Goal: Transaction & Acquisition: Purchase product/service

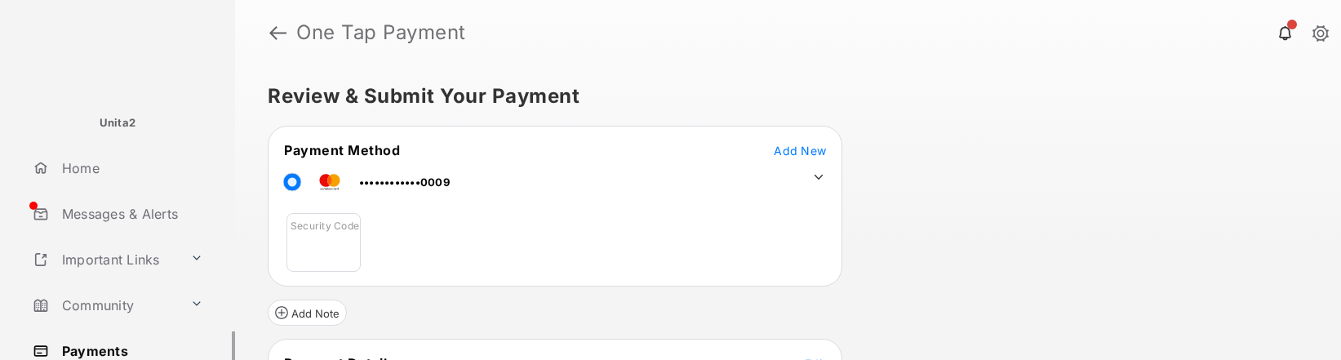
click at [925, 238] on div "Review & Submit Your Payment Payment Method Add New ••••••••••••0009 Security C…" at bounding box center [788, 212] width 1106 height 295
click at [322, 261] on input "Security Code" at bounding box center [324, 242] width 74 height 59
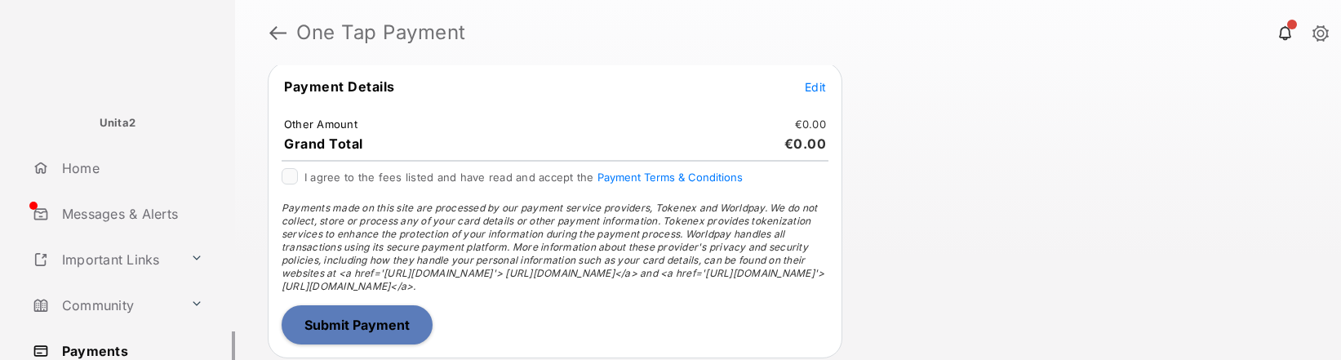
type input "***"
click at [822, 86] on span "Edit" at bounding box center [815, 87] width 21 height 14
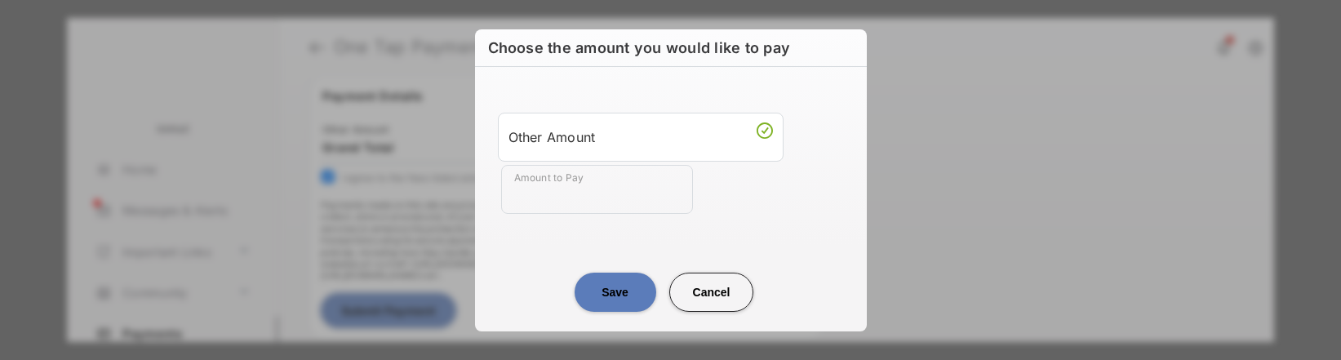
click at [549, 185] on input "Amount to Pay" at bounding box center [597, 189] width 192 height 49
type input "***"
click at [623, 300] on button "Save" at bounding box center [616, 292] width 82 height 39
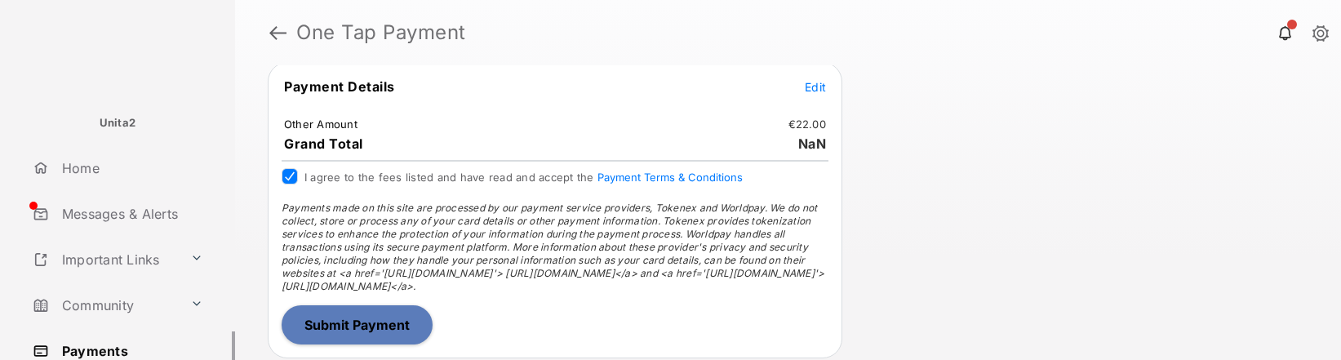
click at [377, 326] on button "Submit Payment" at bounding box center [357, 324] width 151 height 39
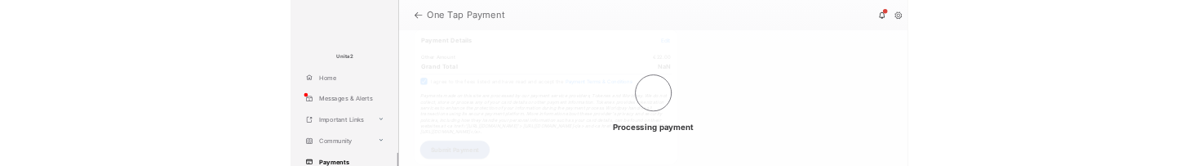
scroll to position [0, 0]
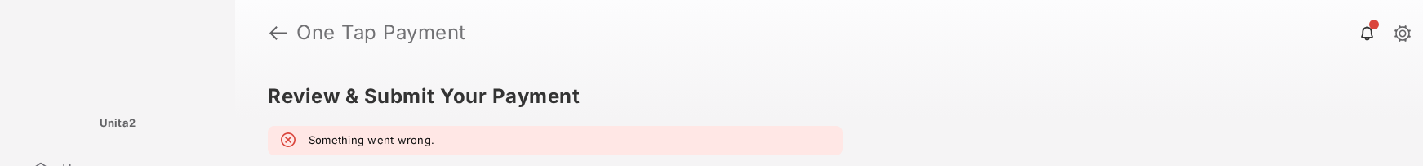
click at [1126, 99] on h5 "Review & Submit Your Payment" at bounding box center [822, 97] width 1109 height 20
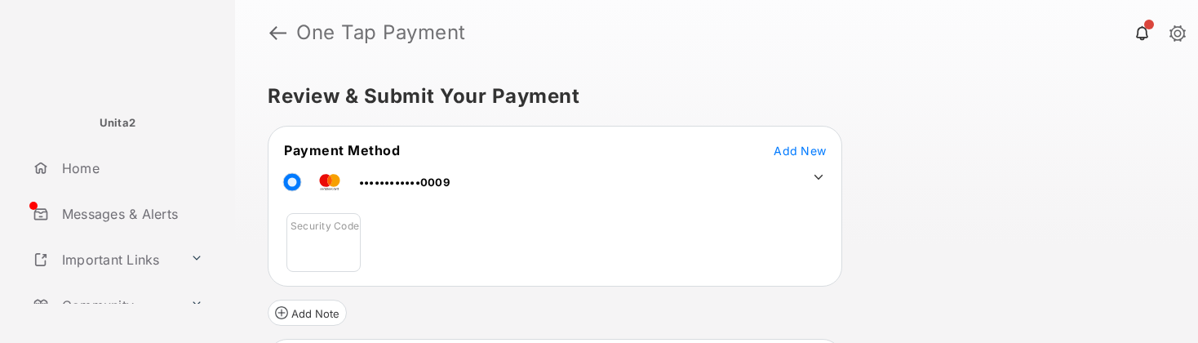
click at [283, 251] on td "••••••••••••0009 Security Code" at bounding box center [366, 215] width 167 height 109
click at [321, 259] on input "Security Code" at bounding box center [324, 242] width 74 height 59
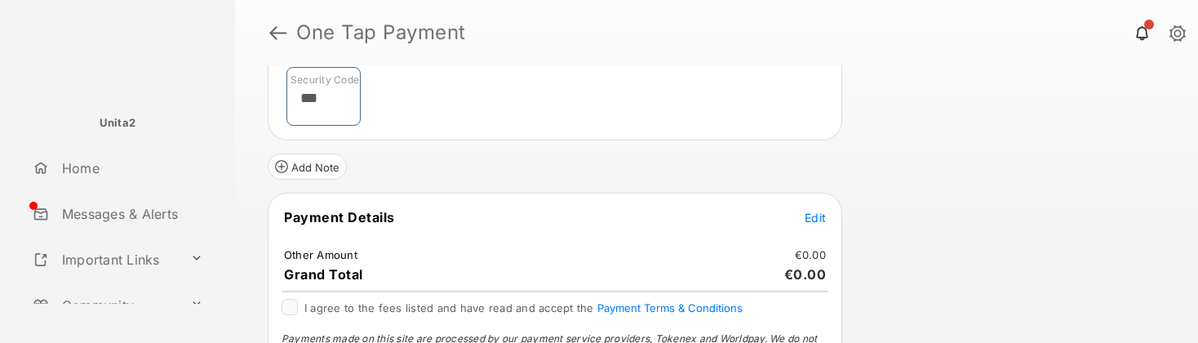
scroll to position [157, 0]
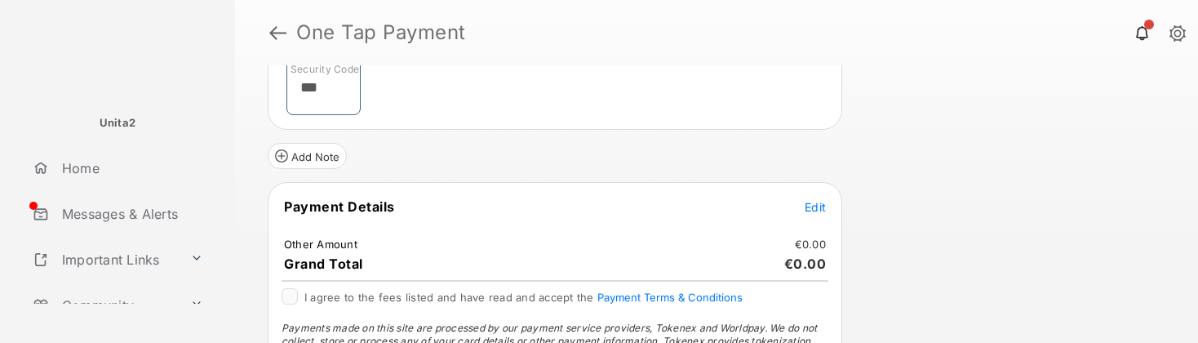
type input "***"
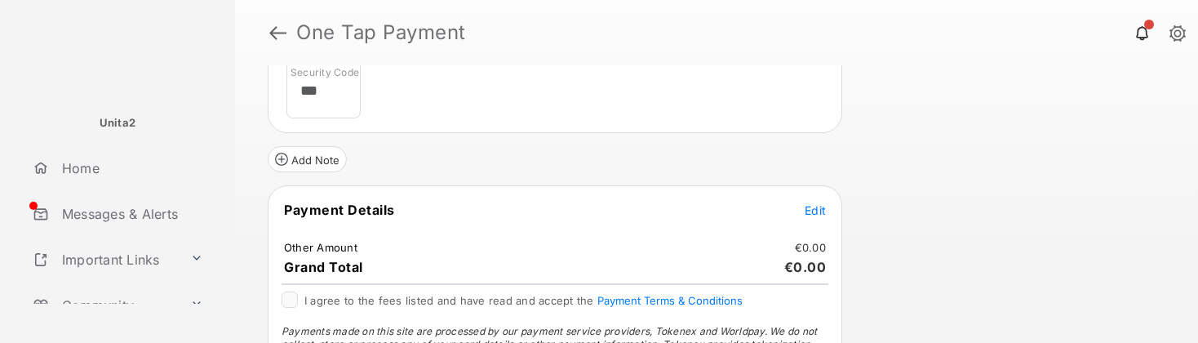
click at [818, 207] on span "Edit" at bounding box center [815, 210] width 21 height 14
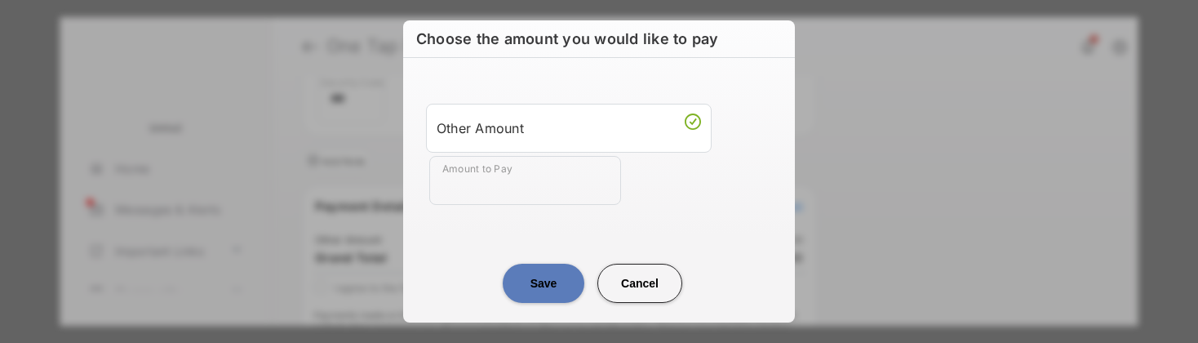
click at [556, 189] on input "Amount to Pay" at bounding box center [525, 180] width 192 height 49
type input "**"
click at [552, 289] on button "Save" at bounding box center [544, 283] width 82 height 39
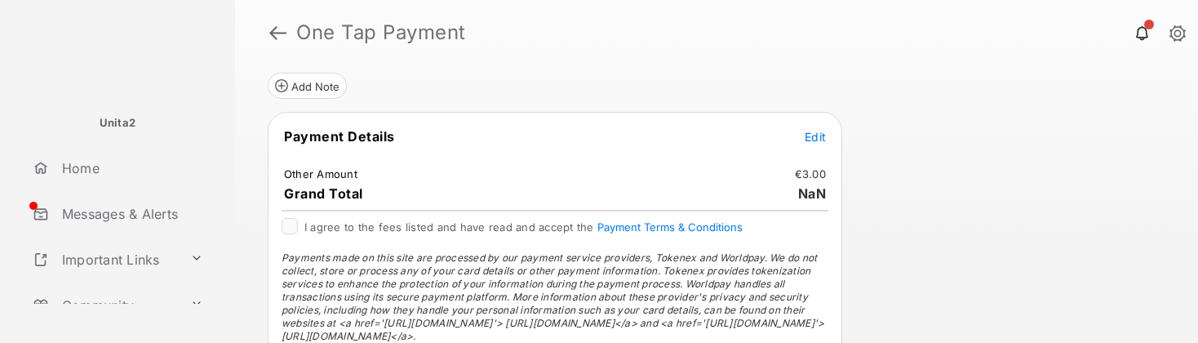
click at [297, 225] on div at bounding box center [290, 226] width 16 height 16
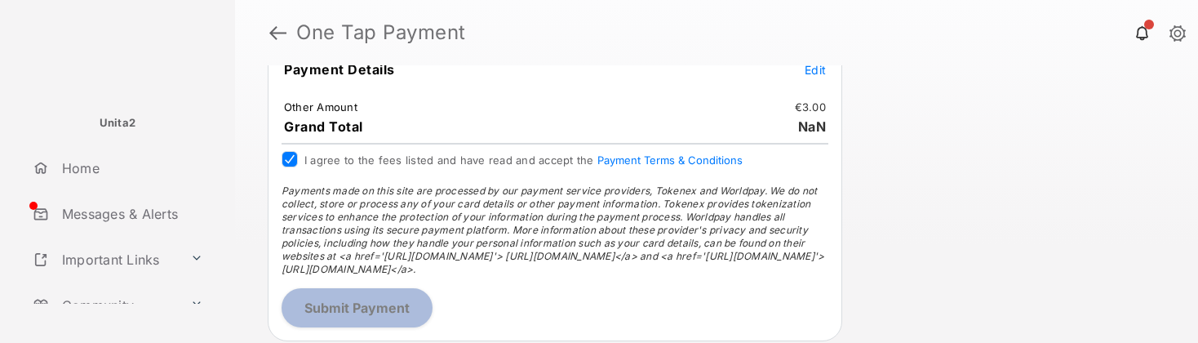
scroll to position [294, 0]
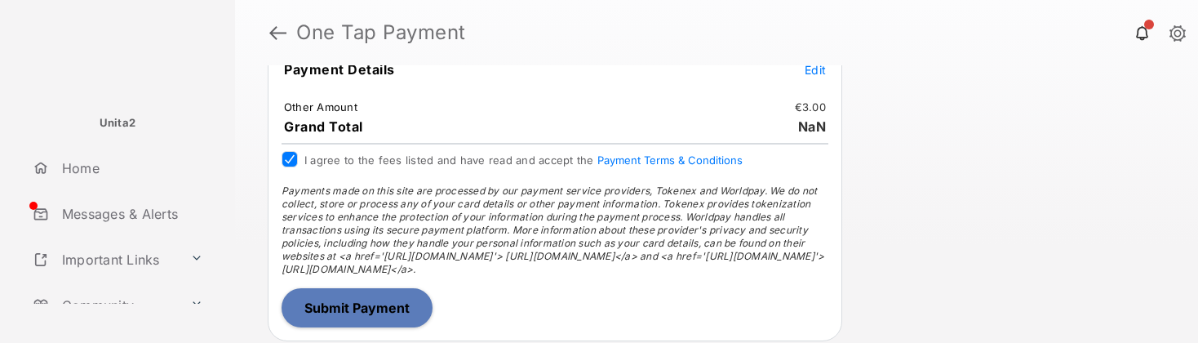
click at [333, 318] on button "Submit Payment" at bounding box center [357, 307] width 151 height 39
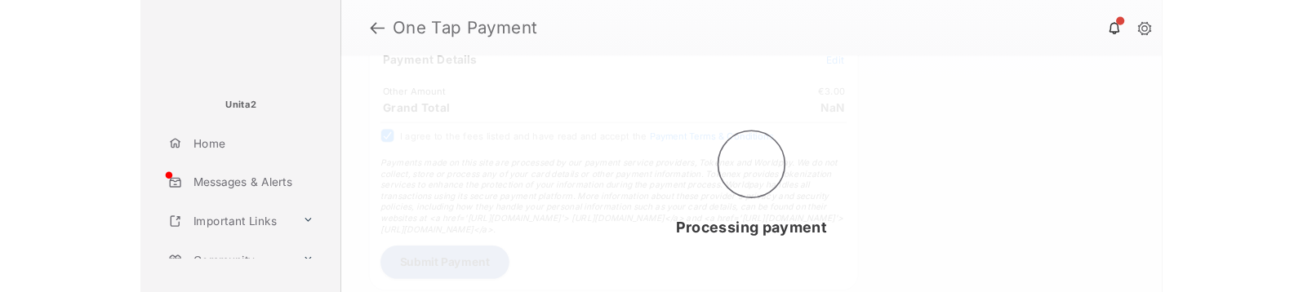
scroll to position [0, 0]
